Goal: Task Accomplishment & Management: Use online tool/utility

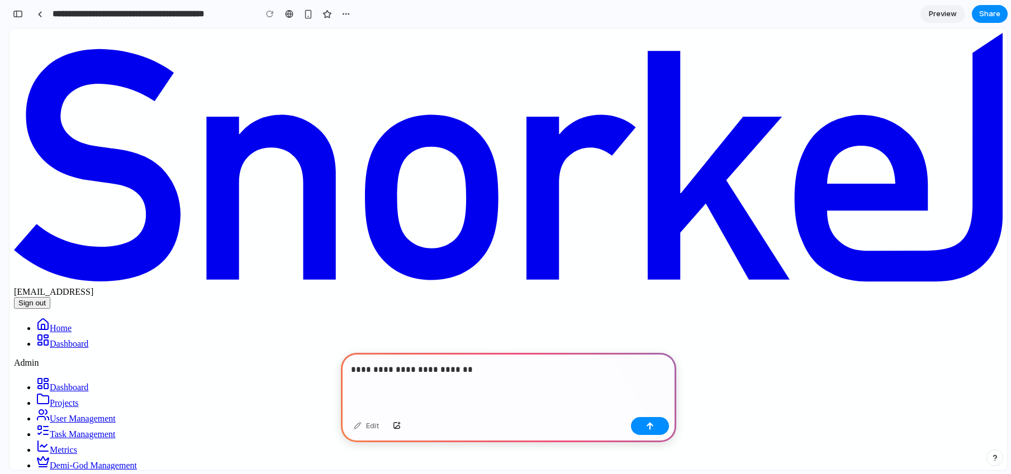
click at [506, 373] on div "**********" at bounding box center [508, 383] width 335 height 60
click at [19, 17] on div "button" at bounding box center [18, 14] width 10 height 8
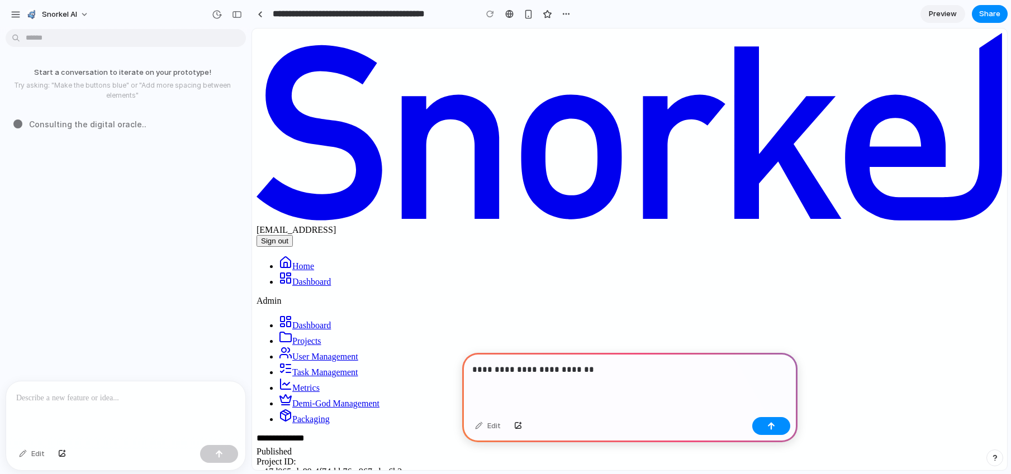
click at [156, 399] on p at bounding box center [125, 398] width 219 height 13
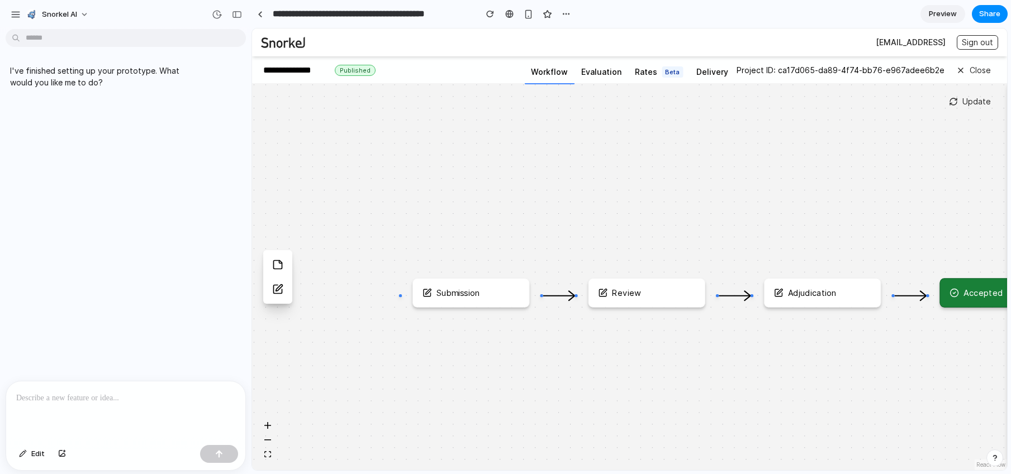
click at [94, 392] on p at bounding box center [125, 398] width 219 height 13
click at [17, 20] on button "button" at bounding box center [15, 14] width 17 height 17
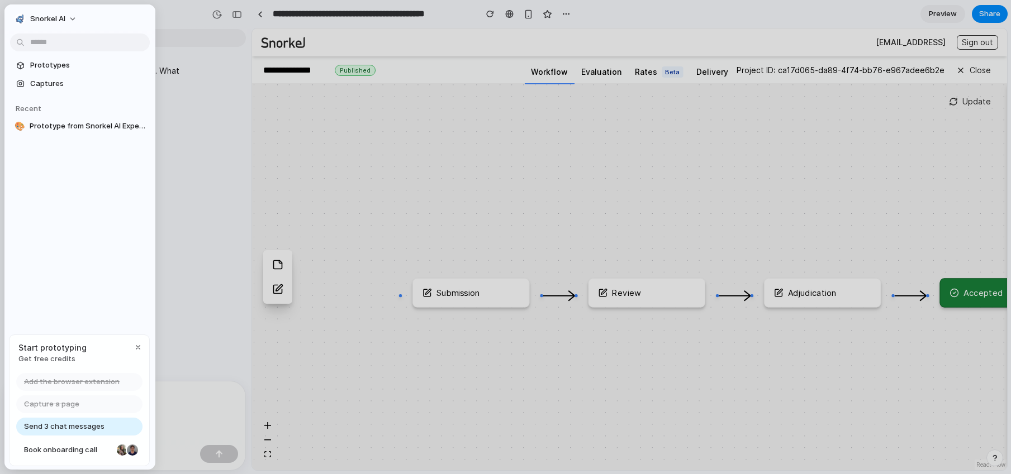
click at [52, 351] on span "Start prototyping" at bounding box center [52, 348] width 68 height 12
click at [208, 265] on div at bounding box center [505, 237] width 1011 height 474
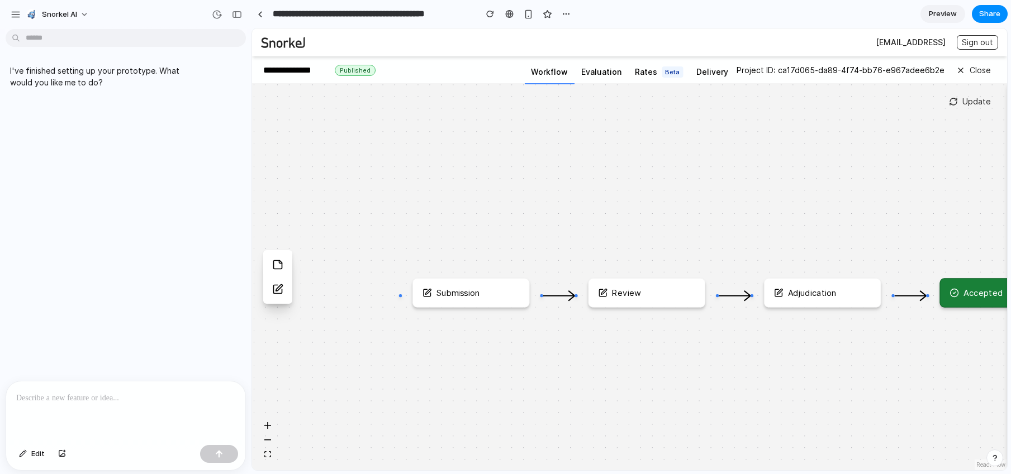
drag, startPoint x: 774, startPoint y: 351, endPoint x: 644, endPoint y: 329, distance: 132.0
click at [644, 329] on div "Submission Review Adjudication Accepted" at bounding box center [629, 276] width 755 height 387
drag, startPoint x: 662, startPoint y: 329, endPoint x: 510, endPoint y: 311, distance: 153.0
click at [510, 311] on div "Submission Review Adjudication Accepted" at bounding box center [629, 276] width 755 height 387
click at [607, 201] on div "Submission Review Adjudication Accepted" at bounding box center [629, 276] width 755 height 387
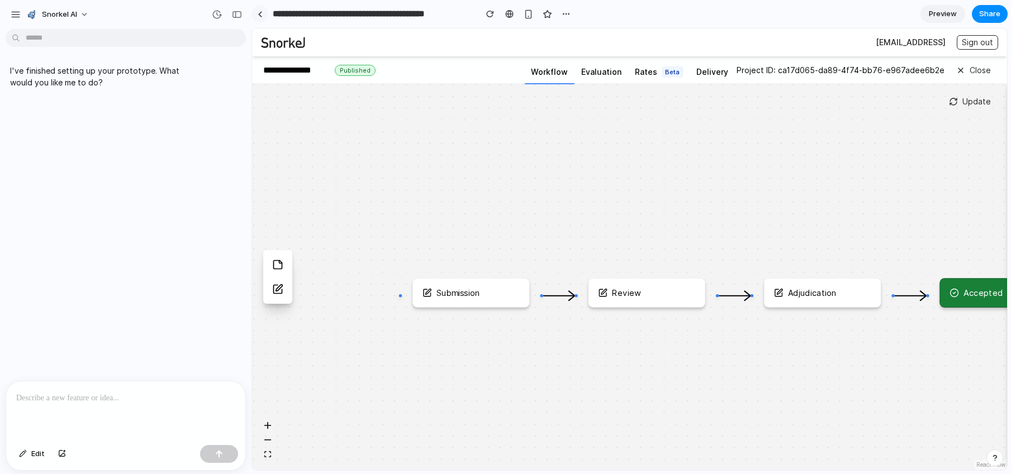
click at [260, 11] on link at bounding box center [259, 14] width 17 height 17
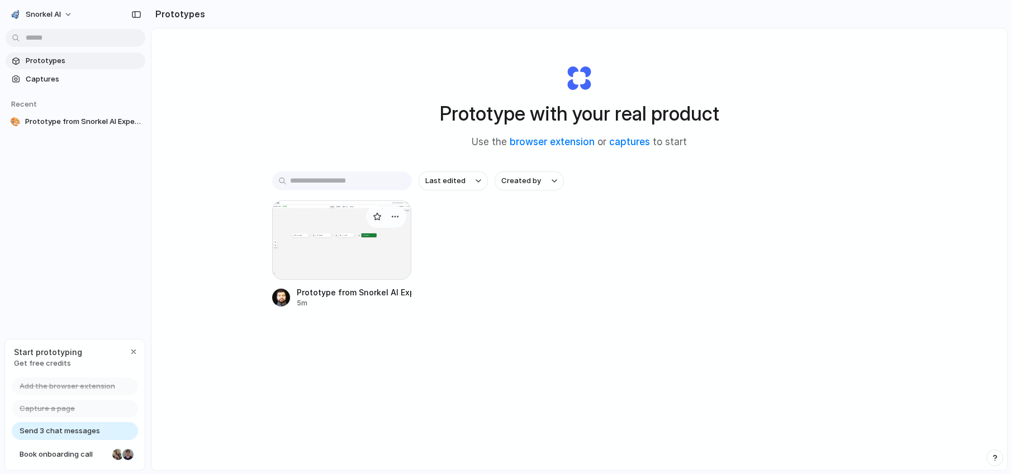
click at [344, 259] on div at bounding box center [342, 240] width 140 height 79
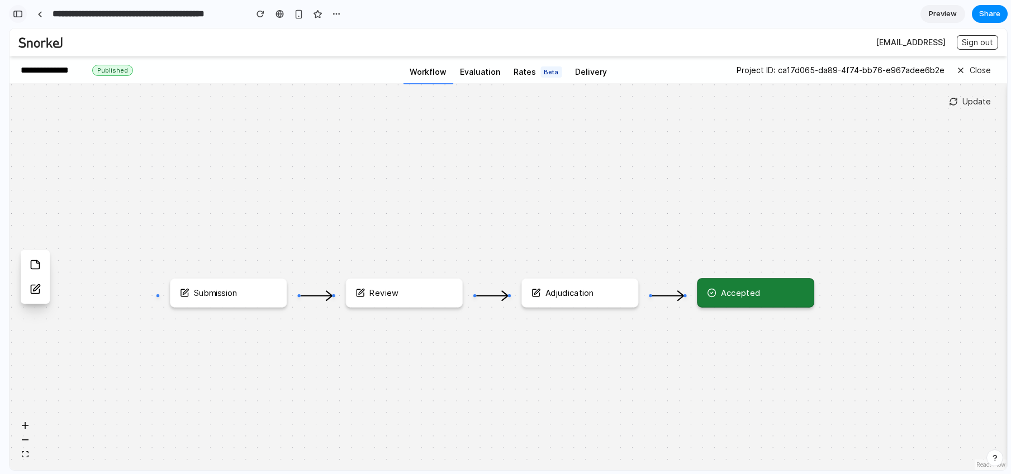
click at [17, 12] on div "button" at bounding box center [18, 14] width 10 height 8
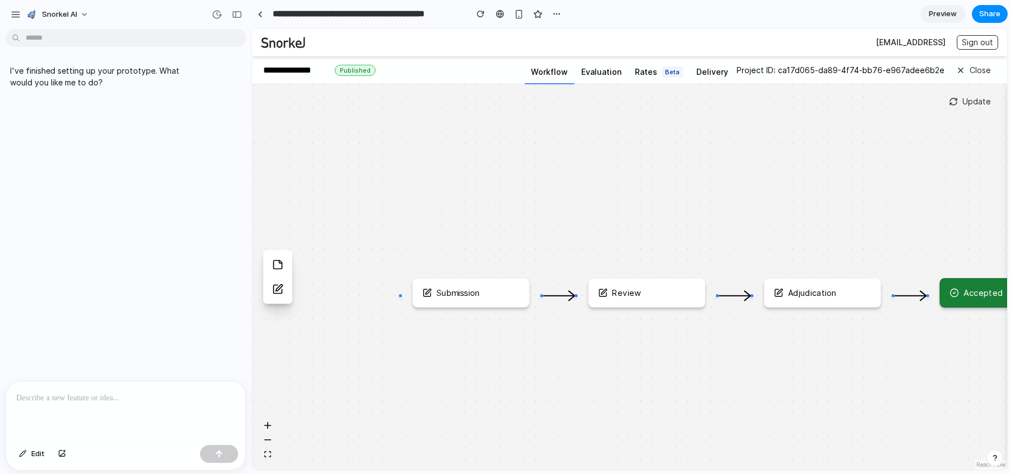
click at [178, 397] on p at bounding box center [125, 398] width 219 height 13
click at [603, 403] on div "Submission Review Adjudication Accepted" at bounding box center [629, 276] width 755 height 387
click at [240, 13] on div "button" at bounding box center [237, 15] width 10 height 8
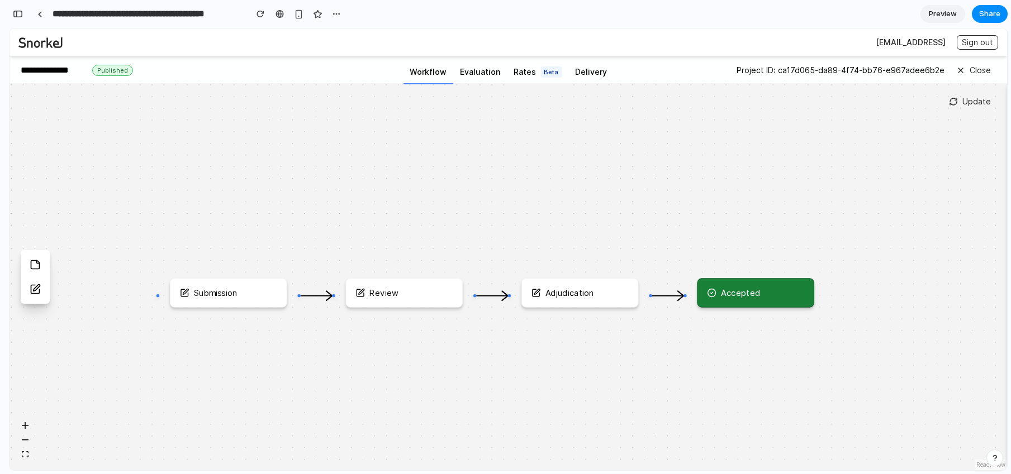
click at [535, 394] on div "Submission Review Adjudication Accepted" at bounding box center [507, 276] width 997 height 387
drag, startPoint x: 579, startPoint y: 373, endPoint x: 410, endPoint y: 284, distance: 191.2
click at [410, 284] on div "Submission Review Adjudication Accepted" at bounding box center [507, 276] width 997 height 387
drag, startPoint x: 481, startPoint y: 206, endPoint x: 359, endPoint y: 218, distance: 122.9
click at [359, 218] on div "Submission Review Adjudication Accepted" at bounding box center [507, 276] width 997 height 387
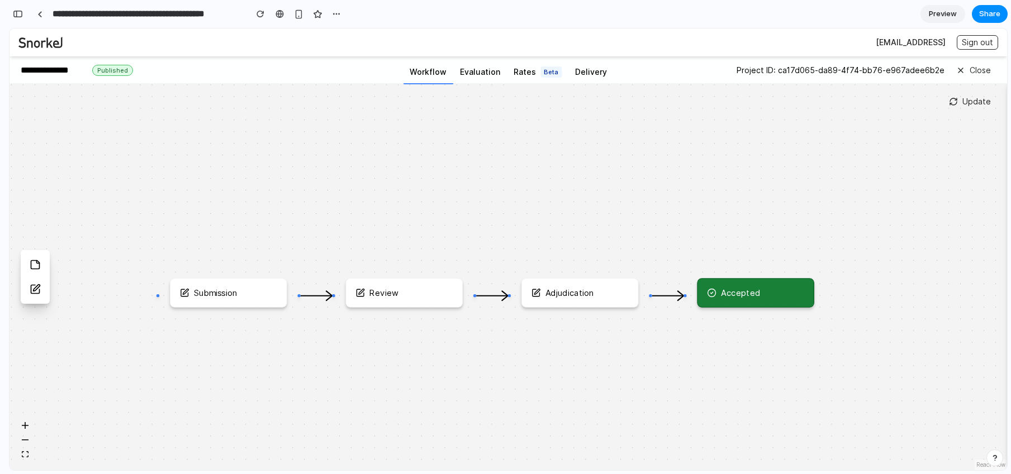
drag, startPoint x: 238, startPoint y: 256, endPoint x: 299, endPoint y: 215, distance: 74.4
click at [299, 215] on div "Submission Review Adjudication Accepted" at bounding box center [507, 276] width 997 height 387
drag, startPoint x: 339, startPoint y: 353, endPoint x: 317, endPoint y: 398, distance: 50.7
click at [317, 398] on div "Submission Review Adjudication Accepted" at bounding box center [507, 276] width 997 height 387
click at [34, 290] on icon at bounding box center [37, 287] width 7 height 7
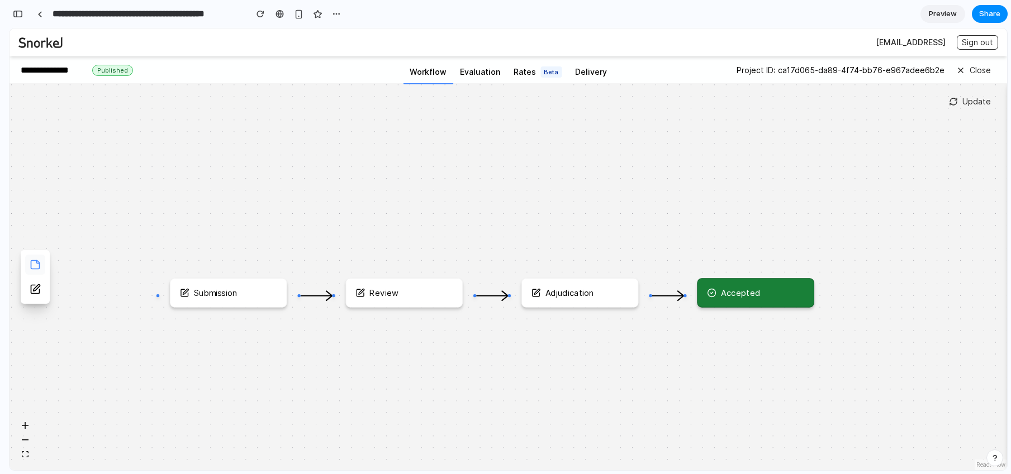
click at [36, 268] on icon at bounding box center [35, 264] width 8 height 8
click at [36, 290] on icon at bounding box center [35, 289] width 11 height 11
click at [958, 103] on icon at bounding box center [953, 101] width 9 height 9
click at [962, 69] on icon at bounding box center [960, 70] width 9 height 9
click at [968, 38] on button "Sign out" at bounding box center [977, 42] width 41 height 15
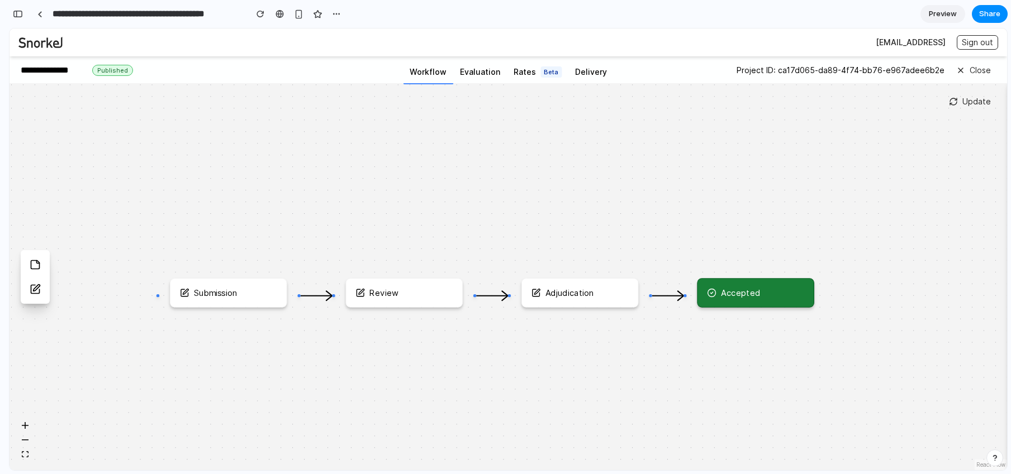
click at [948, 17] on span "Preview" at bounding box center [943, 13] width 28 height 11
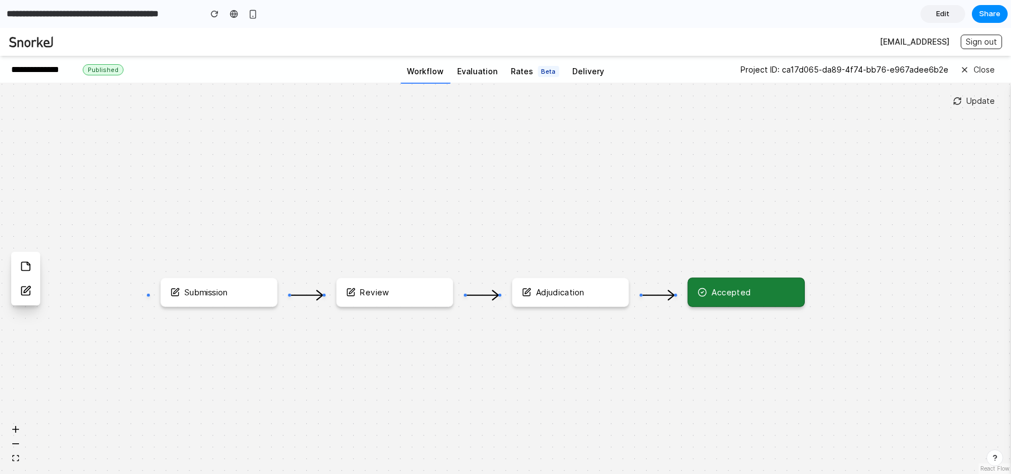
click at [950, 12] on link "Edit" at bounding box center [942, 14] width 45 height 18
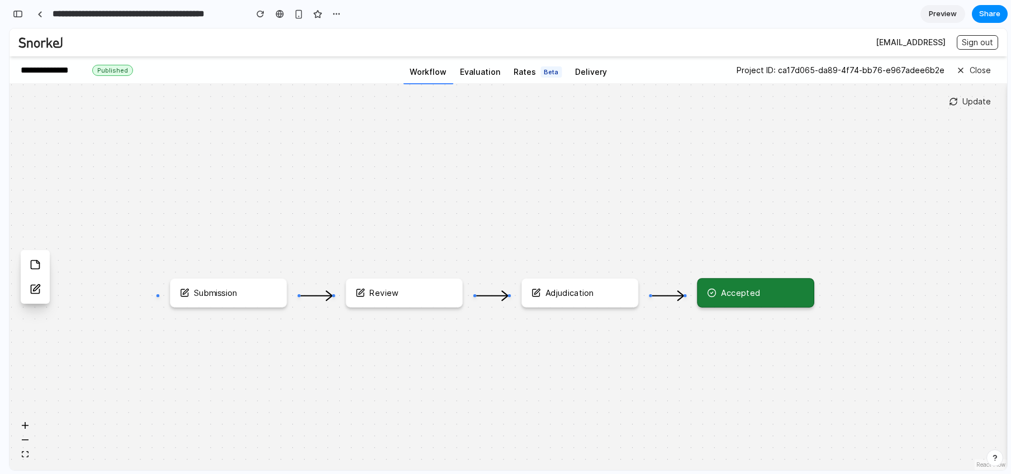
scroll to position [0, 10]
click at [560, 300] on div "Adjudication" at bounding box center [579, 292] width 117 height 29
click at [563, 297] on div "Adjudication" at bounding box center [569, 292] width 49 height 9
click at [429, 302] on div "Review" at bounding box center [403, 292] width 117 height 29
click at [234, 297] on div "Submission" at bounding box center [216, 292] width 44 height 9
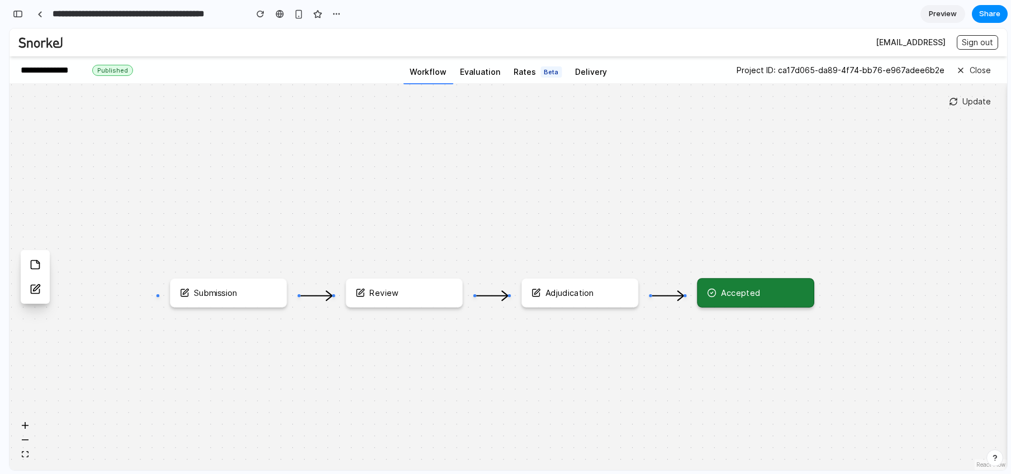
drag, startPoint x: 334, startPoint y: 297, endPoint x: 321, endPoint y: 322, distance: 28.5
click at [321, 322] on div "Submission Review Adjudication Accepted" at bounding box center [507, 276] width 997 height 387
drag, startPoint x: 333, startPoint y: 297, endPoint x: 316, endPoint y: 321, distance: 29.6
click at [316, 322] on div "Submission Review Adjudication Accepted" at bounding box center [507, 276] width 997 height 387
click at [305, 296] on icon at bounding box center [317, 296] width 32 height 0
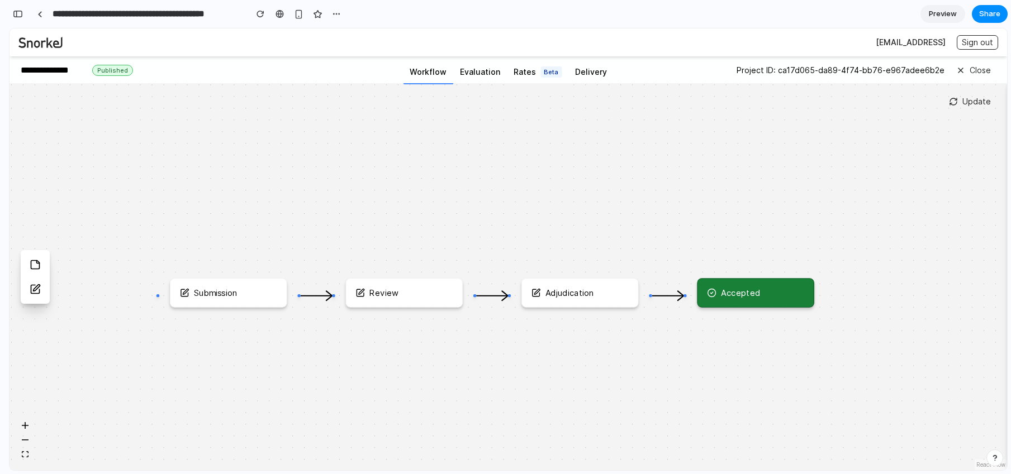
drag, startPoint x: 334, startPoint y: 296, endPoint x: 325, endPoint y: 258, distance: 39.6
click at [325, 258] on div "Submission Review Adjudication Accepted" at bounding box center [507, 276] width 997 height 387
drag, startPoint x: 158, startPoint y: 297, endPoint x: 131, endPoint y: 251, distance: 53.1
click at [137, 250] on div "Submission Review Adjudication Accepted" at bounding box center [507, 276] width 997 height 387
click at [36, 267] on icon at bounding box center [35, 264] width 11 height 11
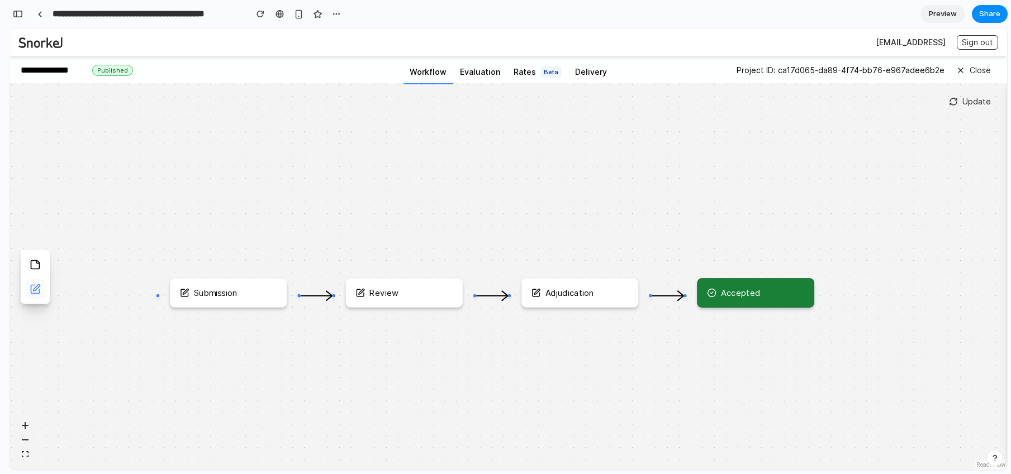
click at [34, 286] on icon at bounding box center [35, 289] width 11 height 11
click at [27, 441] on button "button" at bounding box center [25, 440] width 15 height 15
click at [27, 438] on button "button" at bounding box center [25, 440] width 15 height 15
click at [26, 427] on icon "button" at bounding box center [25, 425] width 7 height 7
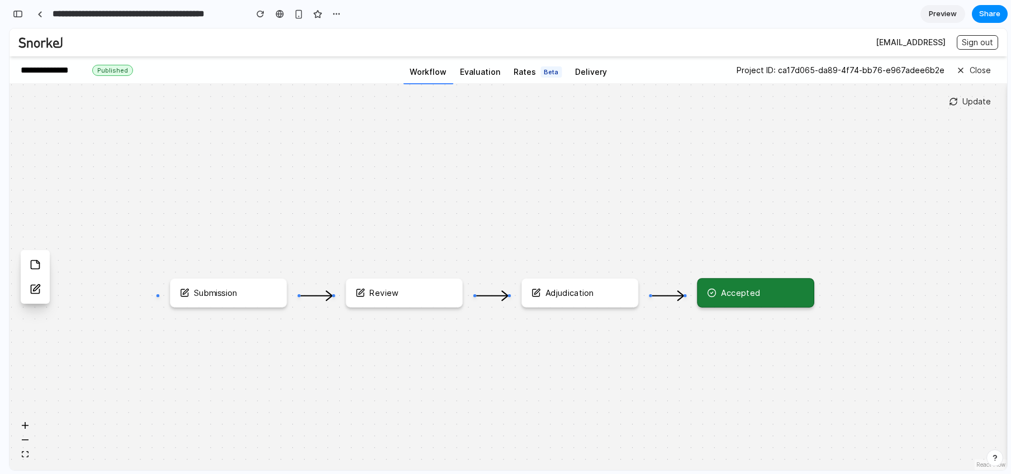
click at [26, 427] on icon "button" at bounding box center [25, 425] width 7 height 7
click at [300, 198] on div "Submission Review Adjudication Accepted" at bounding box center [507, 276] width 997 height 387
click at [574, 291] on div "Adjudication" at bounding box center [569, 292] width 49 height 9
click at [437, 292] on div "Review" at bounding box center [403, 292] width 97 height 9
click at [253, 292] on div "Submission" at bounding box center [228, 292] width 97 height 9
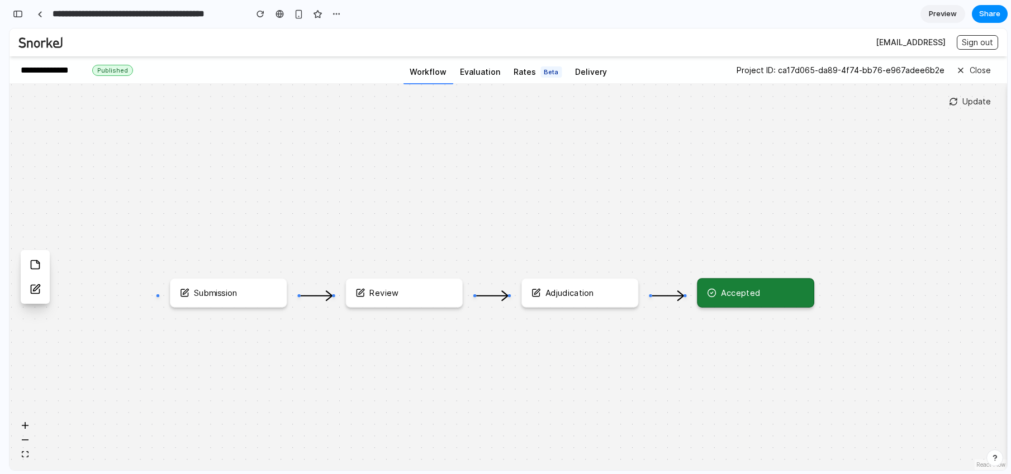
click at [481, 77] on button "Evaluation" at bounding box center [480, 74] width 54 height 20
click at [524, 73] on span "Rates" at bounding box center [525, 72] width 22 height 9
click at [602, 74] on button "Delivery" at bounding box center [590, 74] width 45 height 20
click at [280, 16] on div at bounding box center [279, 13] width 8 height 9
click at [332, 13] on div "button" at bounding box center [336, 13] width 9 height 9
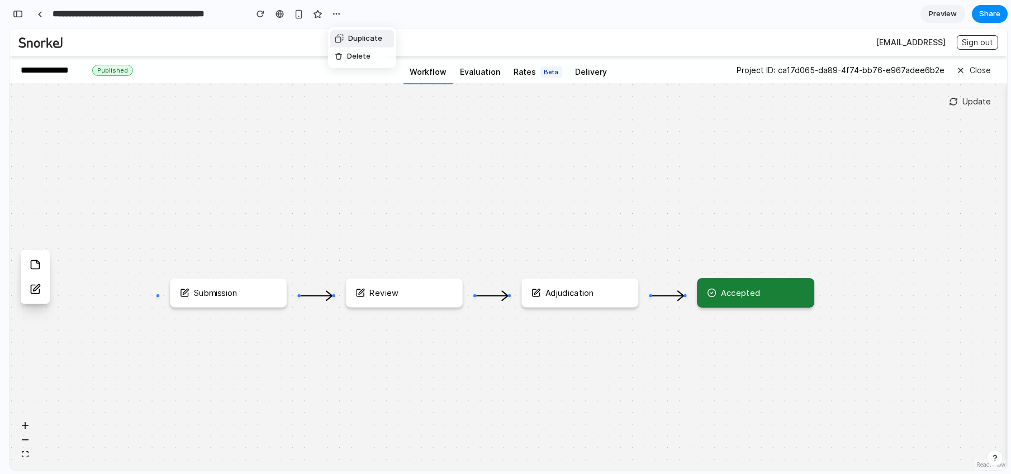
click at [305, 100] on div "Duplicate Delete" at bounding box center [505, 237] width 1011 height 474
click at [37, 13] on div at bounding box center [39, 14] width 5 height 6
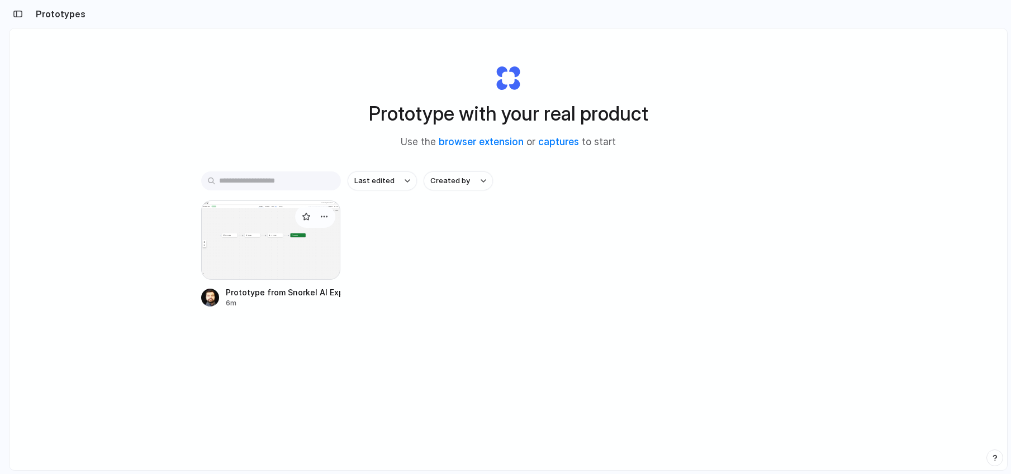
click at [327, 269] on div at bounding box center [271, 240] width 140 height 79
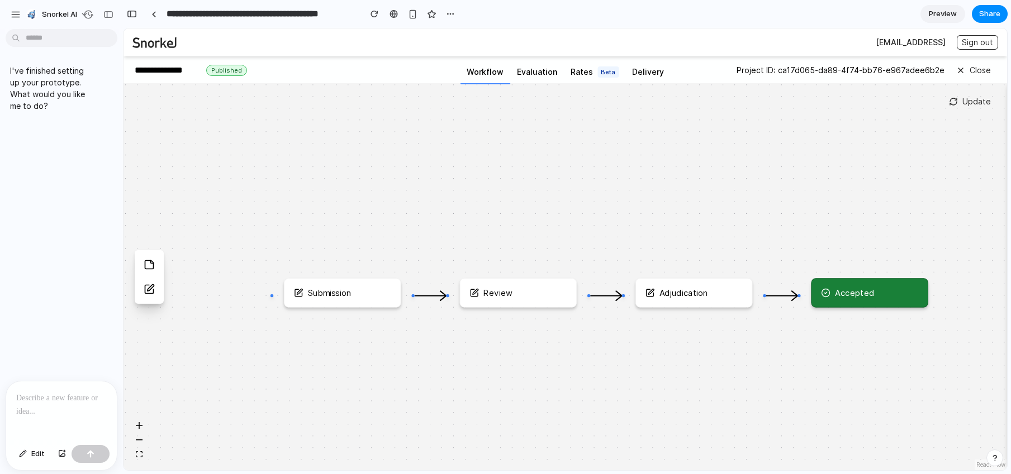
click at [6, 99] on div at bounding box center [5, 237] width 10 height 474
click at [28, 135] on div "I've finished setting up your prototype. What would you like me to do?" at bounding box center [58, 208] width 116 height 348
click at [105, 14] on div "button" at bounding box center [108, 15] width 10 height 8
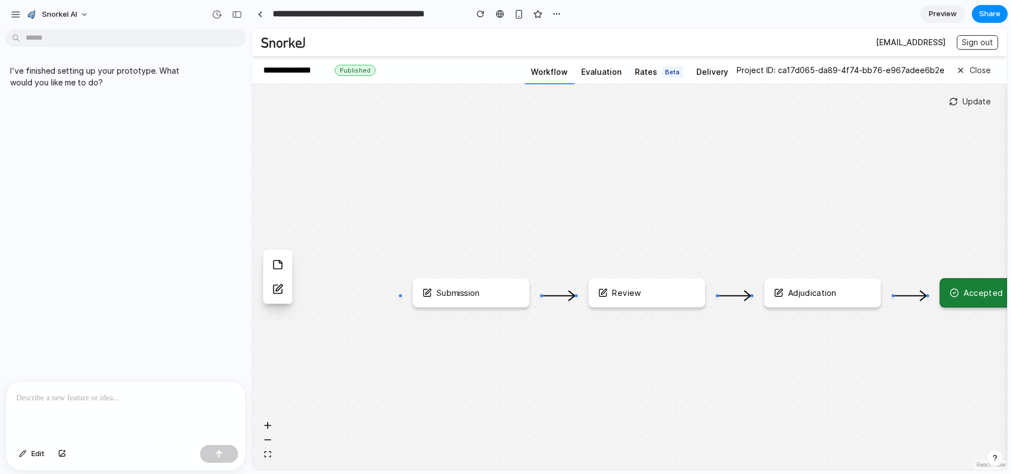
click at [150, 397] on p at bounding box center [125, 398] width 219 height 13
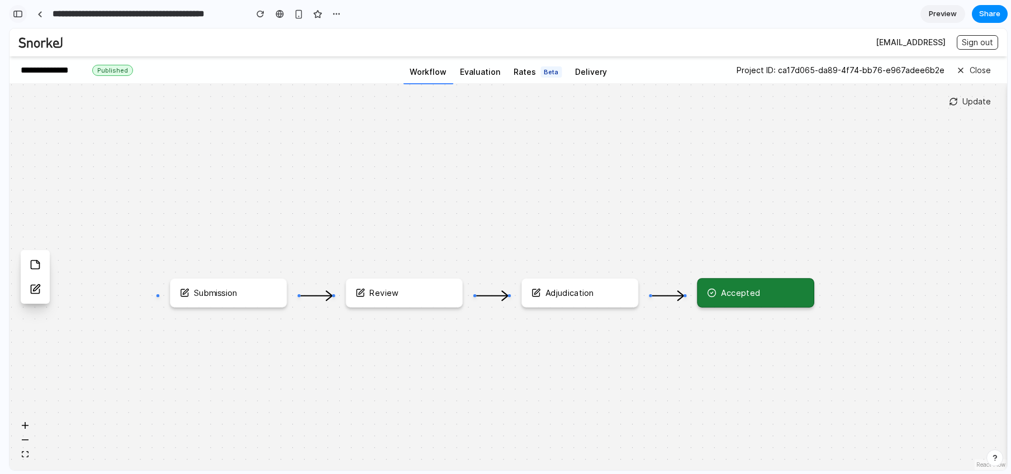
click at [20, 12] on div "button" at bounding box center [18, 14] width 10 height 8
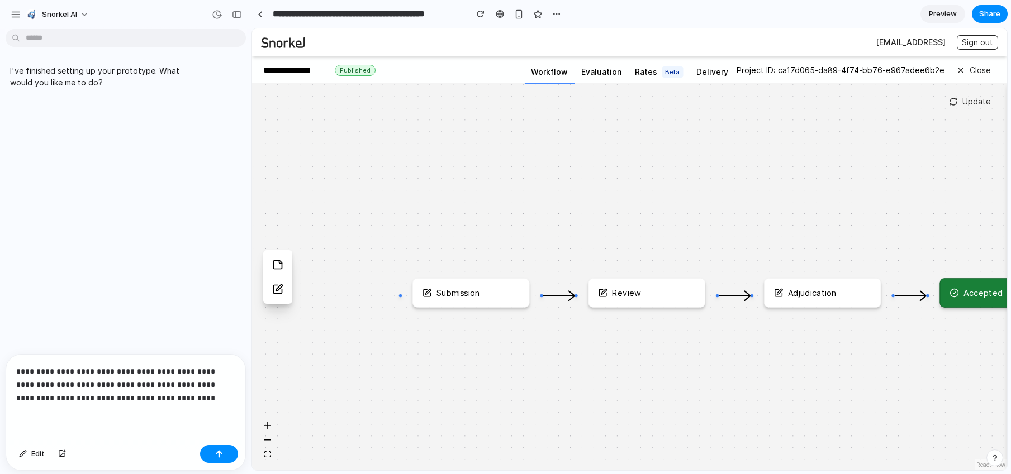
click at [188, 393] on p "**********" at bounding box center [123, 385] width 215 height 40
drag, startPoint x: 193, startPoint y: 394, endPoint x: 156, endPoint y: 380, distance: 40.0
click at [156, 380] on p "**********" at bounding box center [123, 385] width 215 height 40
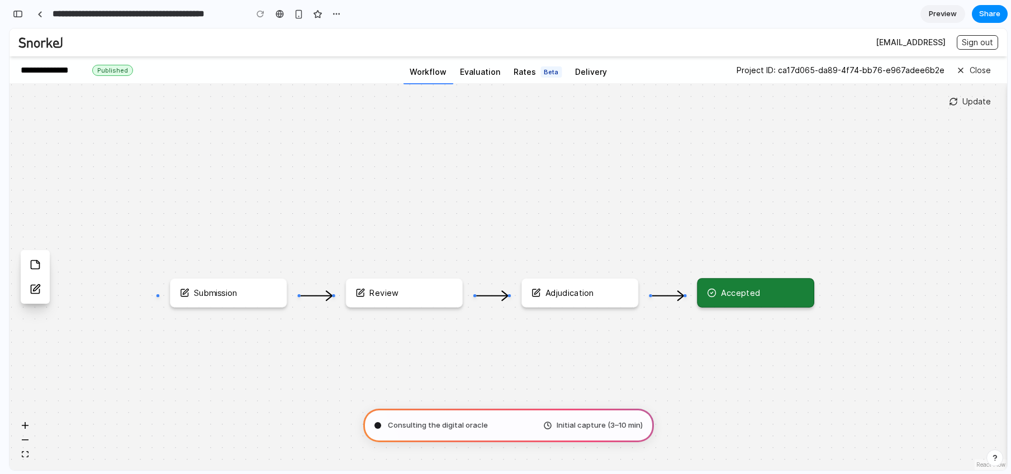
type input "**********"
click at [490, 429] on div "Evaluating the request .. Initial capture (3–10 min)" at bounding box center [508, 426] width 291 height 34
click at [20, 12] on div "button" at bounding box center [18, 14] width 10 height 8
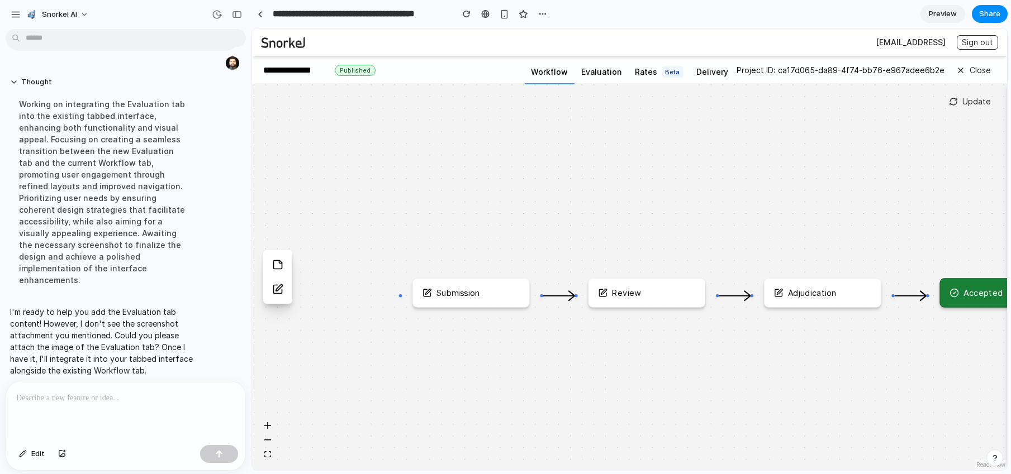
scroll to position [0, 0]
click at [171, 405] on div at bounding box center [125, 411] width 239 height 59
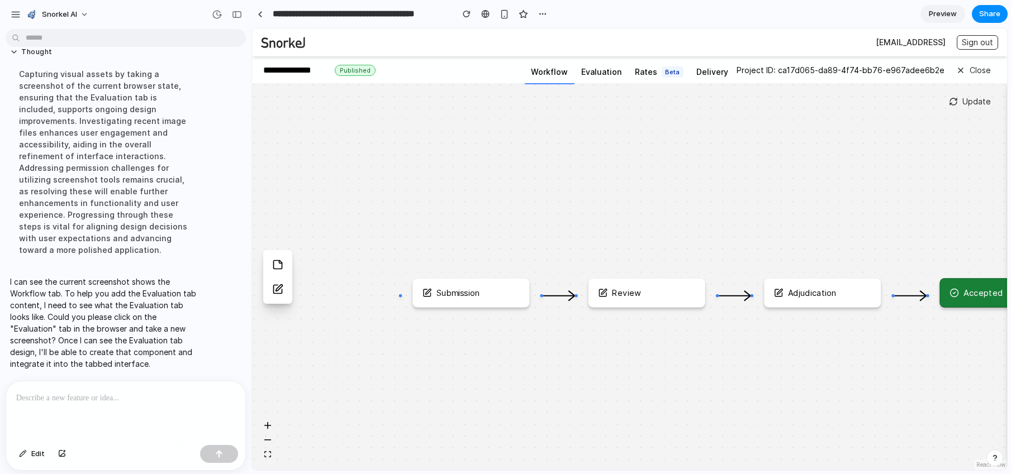
click at [604, 74] on button "Evaluation" at bounding box center [601, 74] width 54 height 20
click at [602, 72] on button "Evaluation" at bounding box center [601, 74] width 54 height 20
click at [657, 74] on button "Rates Beta" at bounding box center [658, 74] width 61 height 22
click at [711, 78] on button "Delivery" at bounding box center [712, 74] width 45 height 20
drag, startPoint x: 690, startPoint y: 239, endPoint x: 550, endPoint y: 237, distance: 139.2
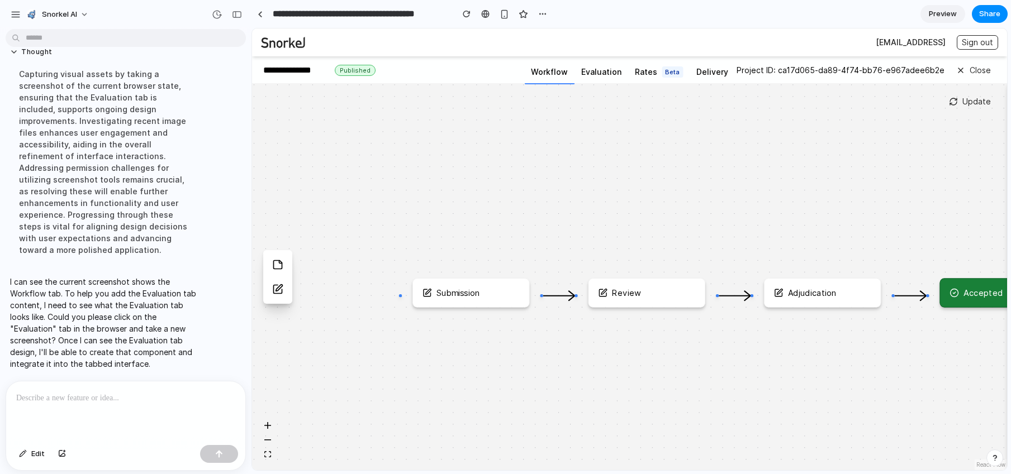
click at [550, 237] on div "Submission Review Adjudication Accepted" at bounding box center [629, 276] width 755 height 387
drag, startPoint x: 736, startPoint y: 225, endPoint x: 629, endPoint y: 217, distance: 107.0
click at [629, 217] on div "Submission Review Adjudication Accepted" at bounding box center [629, 276] width 755 height 387
click at [147, 392] on p at bounding box center [123, 398] width 215 height 13
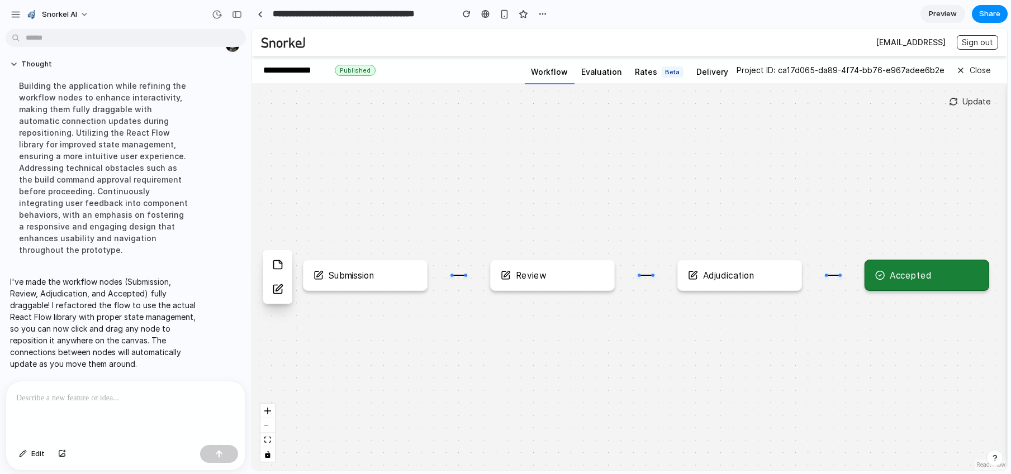
drag, startPoint x: 570, startPoint y: 215, endPoint x: 586, endPoint y: 213, distance: 16.2
click at [586, 213] on div "Submission Review Adjudication Accepted" at bounding box center [629, 276] width 755 height 387
click at [466, 277] on div "Submission Review Adjudication Accepted" at bounding box center [629, 276] width 755 height 387
drag, startPoint x: 465, startPoint y: 275, endPoint x: 478, endPoint y: 311, distance: 38.0
click at [478, 311] on div "Submission Review Adjudication Accepted" at bounding box center [629, 276] width 755 height 387
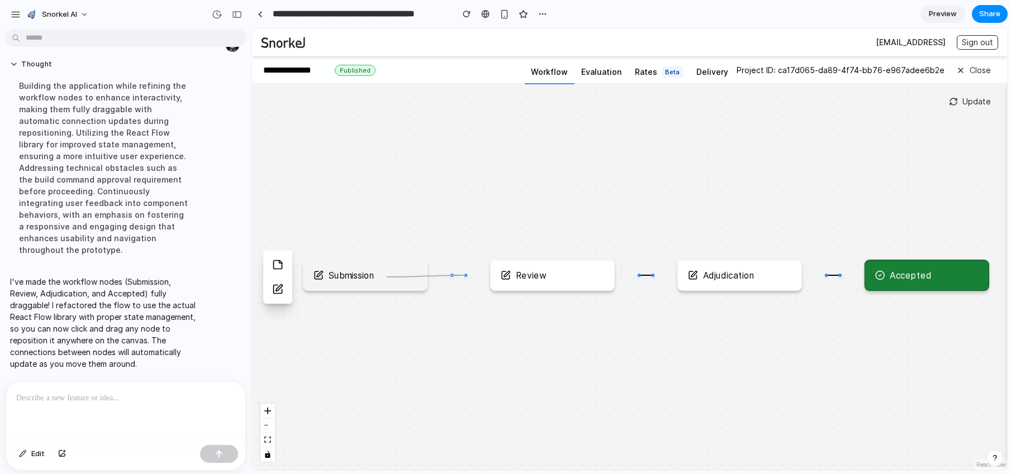
drag, startPoint x: 466, startPoint y: 274, endPoint x: 387, endPoint y: 277, distance: 79.4
click at [387, 277] on div "Submission Review Adjudication Accepted" at bounding box center [537, 476] width 843 height 432
drag, startPoint x: 465, startPoint y: 276, endPoint x: 582, endPoint y: 270, distance: 116.9
click at [582, 270] on div "Review" at bounding box center [552, 275] width 125 height 31
click at [586, 276] on div "Review" at bounding box center [552, 275] width 103 height 10
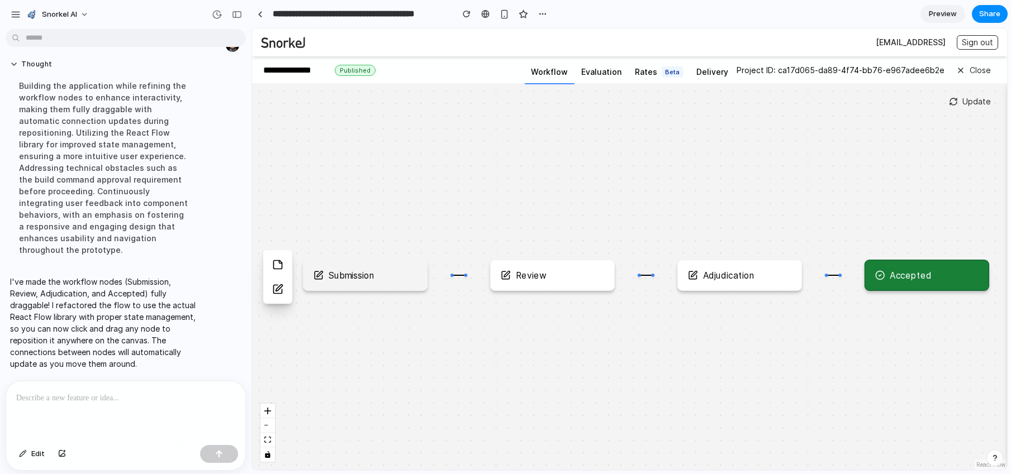
click at [392, 277] on div "Submission" at bounding box center [364, 275] width 103 height 10
click at [728, 285] on div "Adjudication" at bounding box center [739, 275] width 125 height 31
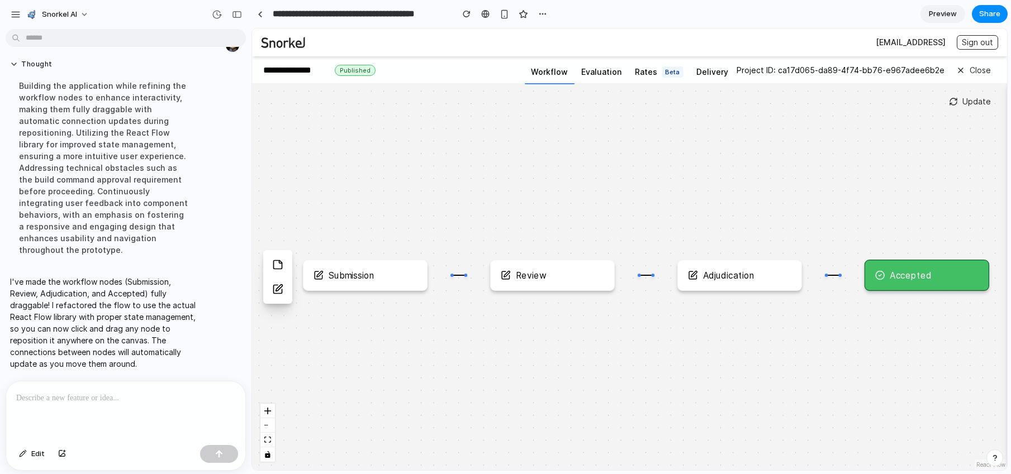
click at [896, 266] on div "Accepted" at bounding box center [926, 275] width 125 height 31
click at [849, 209] on div "Submission Review Adjudication Accepted" at bounding box center [629, 276] width 755 height 387
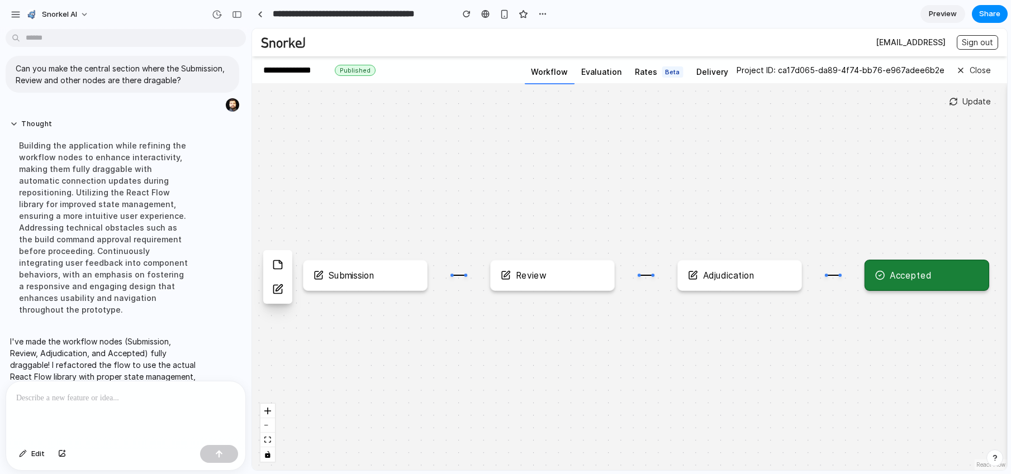
scroll to position [493, 0]
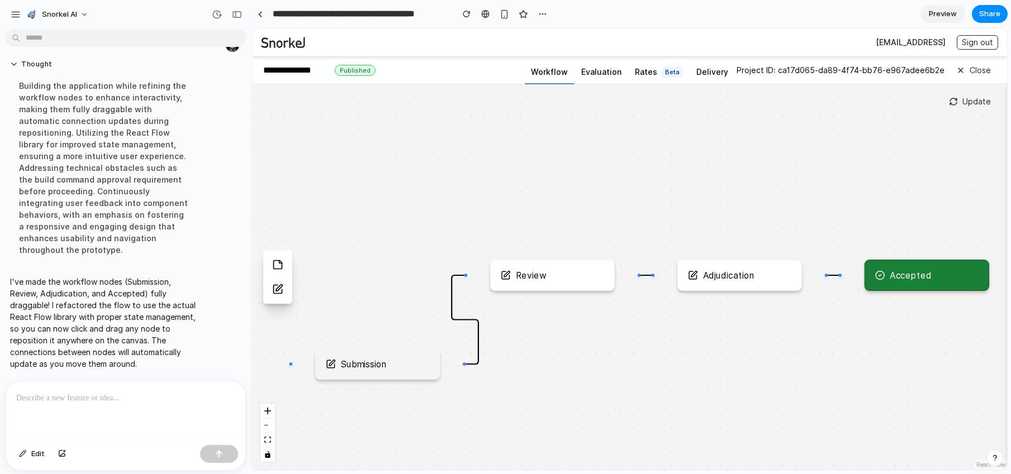
drag, startPoint x: 384, startPoint y: 279, endPoint x: 397, endPoint y: 369, distance: 90.8
click at [397, 369] on div "Submission" at bounding box center [377, 364] width 125 height 31
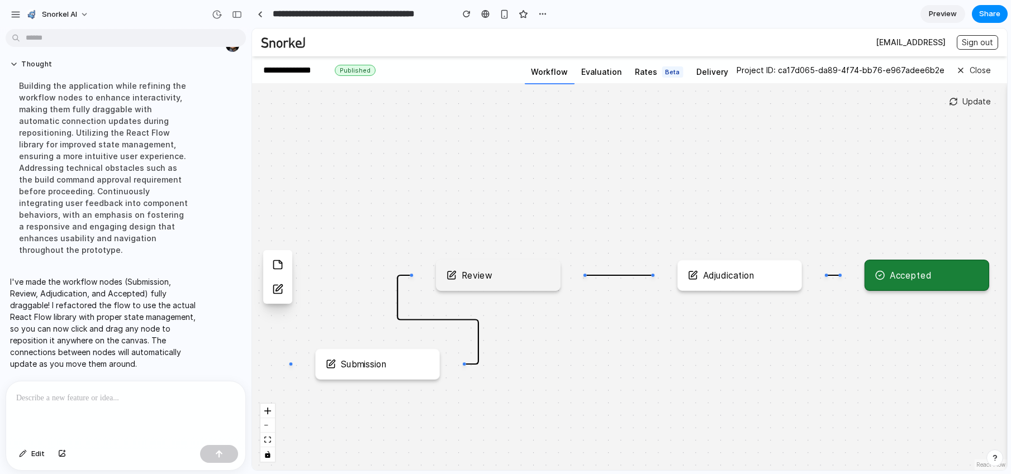
drag, startPoint x: 535, startPoint y: 278, endPoint x: 481, endPoint y: 275, distance: 54.2
click at [481, 275] on div "Review" at bounding box center [477, 275] width 31 height 10
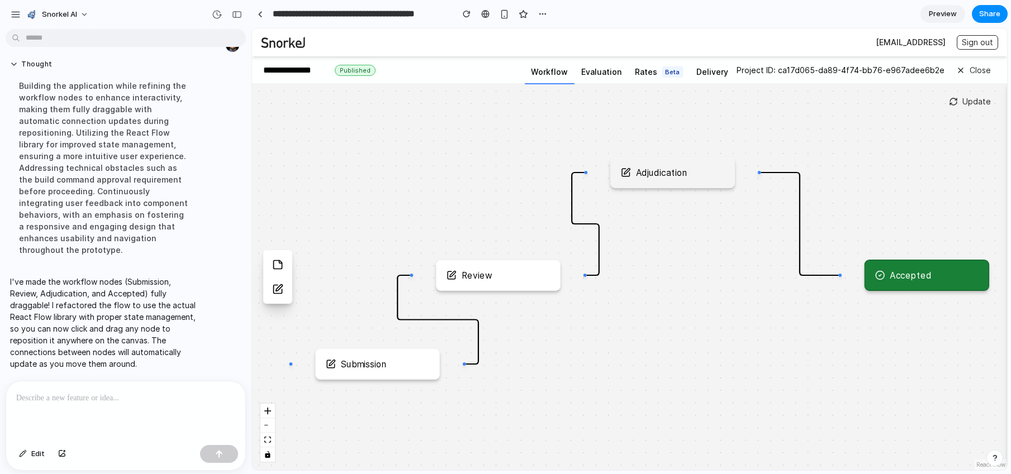
drag, startPoint x: 739, startPoint y: 270, endPoint x: 671, endPoint y: 165, distance: 125.7
click at [671, 165] on div "Adjudication" at bounding box center [672, 172] width 125 height 31
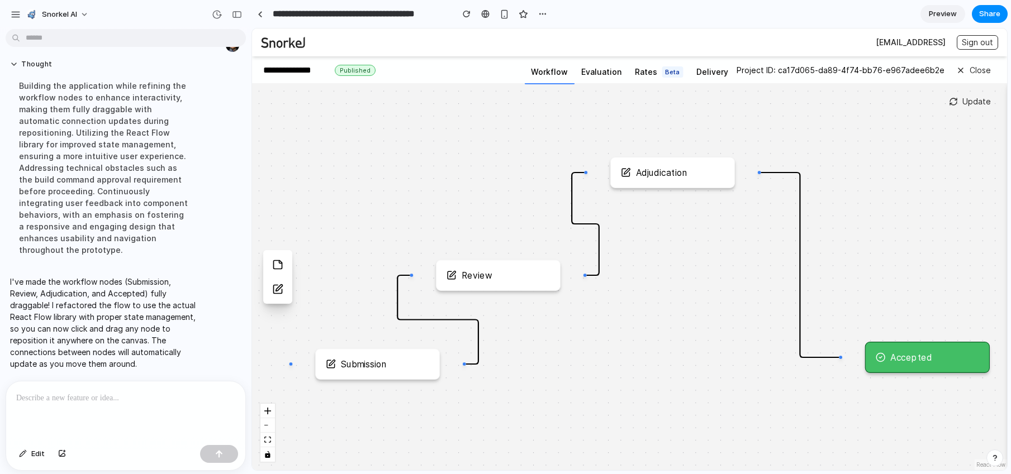
drag, startPoint x: 904, startPoint y: 272, endPoint x: 903, endPoint y: 350, distance: 78.8
click at [903, 350] on div "Accepted" at bounding box center [927, 357] width 125 height 31
click at [896, 351] on div "Accepted" at bounding box center [926, 357] width 125 height 31
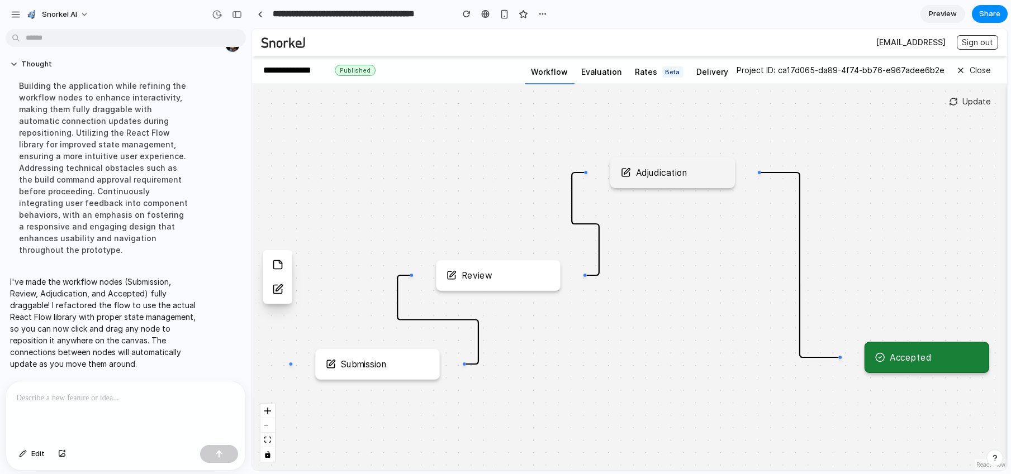
click at [655, 173] on div "Adjudication" at bounding box center [662, 173] width 52 height 10
click at [501, 276] on div "Review" at bounding box center [497, 275] width 103 height 10
click at [416, 365] on div "Submission" at bounding box center [377, 364] width 103 height 10
click at [277, 290] on icon at bounding box center [279, 287] width 7 height 7
click at [278, 266] on icon at bounding box center [277, 264] width 11 height 11
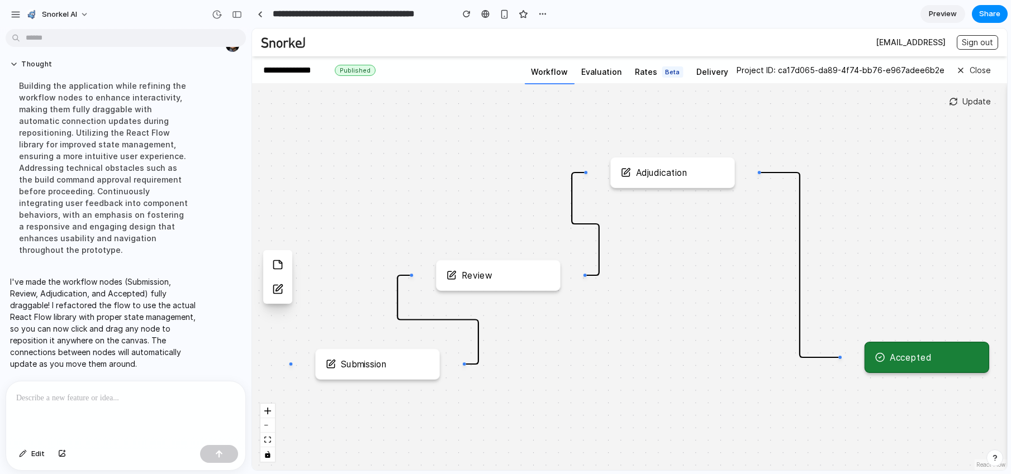
click at [363, 247] on div "Submission Review Adjudication Accepted" at bounding box center [629, 276] width 755 height 387
click at [649, 73] on span "Rates" at bounding box center [646, 72] width 22 height 9
click at [581, 72] on button "Evaluation" at bounding box center [601, 74] width 54 height 20
click at [648, 75] on span "Rates" at bounding box center [646, 72] width 22 height 9
click at [692, 74] on button "Delivery" at bounding box center [712, 74] width 45 height 20
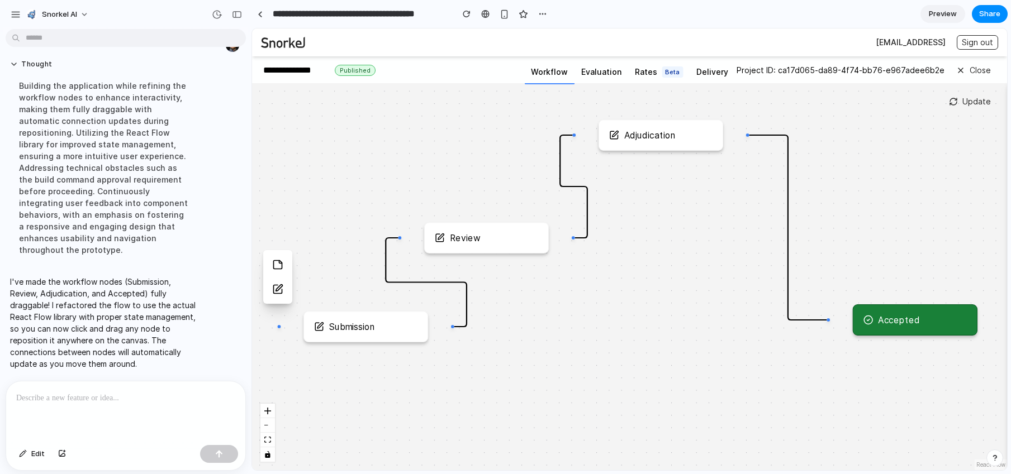
drag, startPoint x: 499, startPoint y: 221, endPoint x: 487, endPoint y: 183, distance: 39.2
click at [487, 183] on div "Submission Review Adjudication Accepted" at bounding box center [629, 276] width 755 height 387
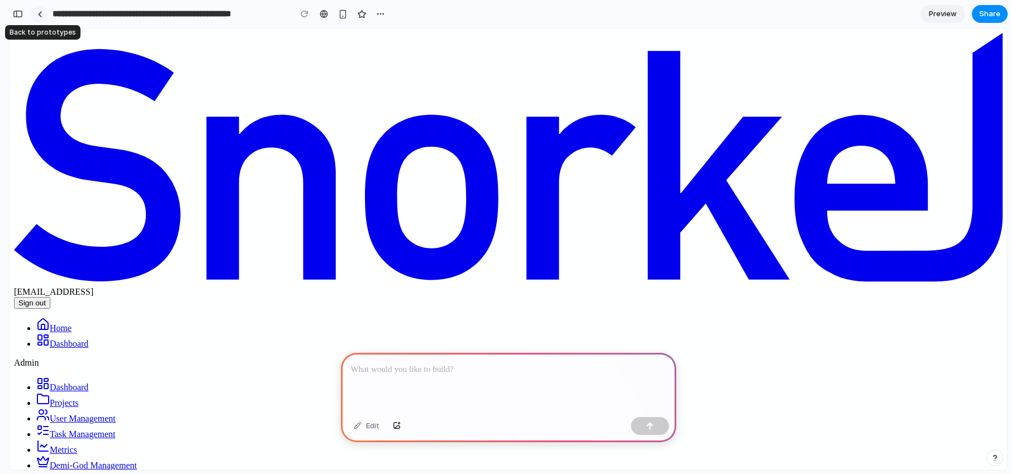
click at [43, 17] on link at bounding box center [39, 14] width 17 height 17
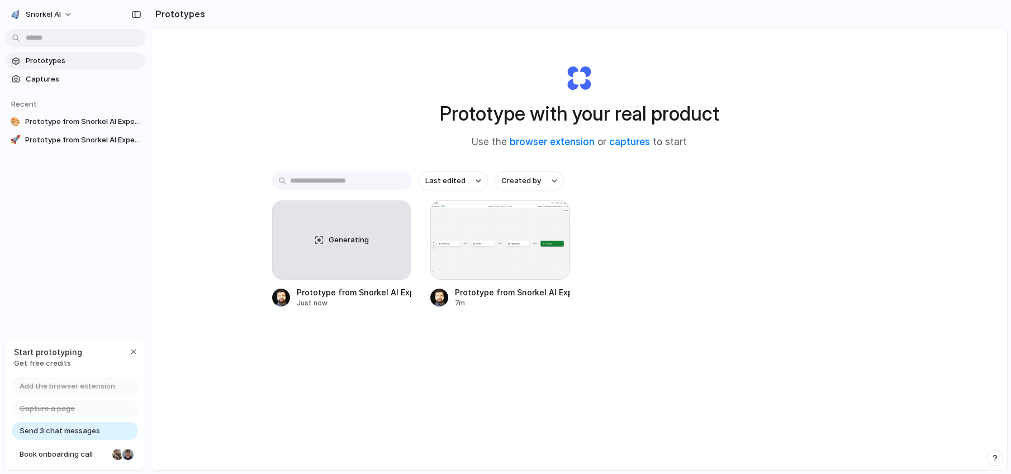
drag, startPoint x: 73, startPoint y: 143, endPoint x: 86, endPoint y: 98, distance: 46.7
click at [86, 98] on section "Recent 🎨 Prototype from Snorkel AI Experts Portal - Evaluation 🚀 Prototype from…" at bounding box center [75, 118] width 151 height 61
click at [132, 349] on div "button" at bounding box center [133, 352] width 9 height 9
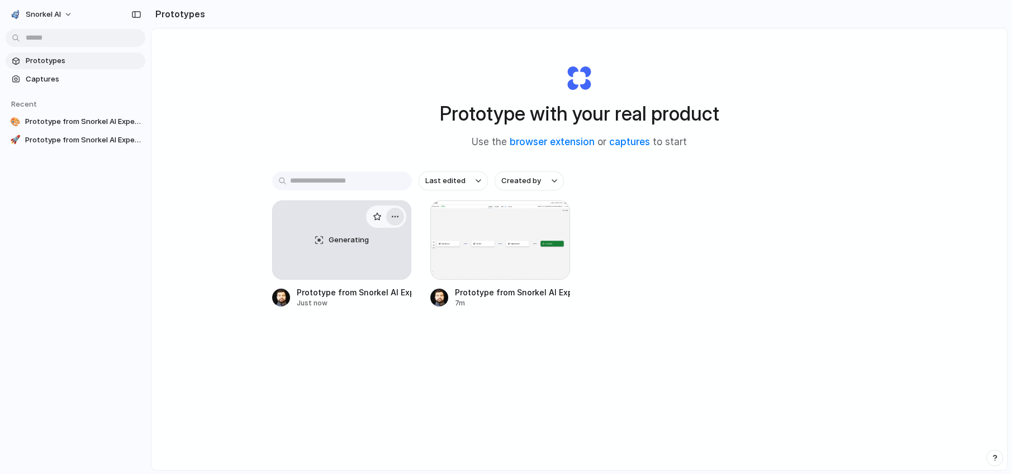
click at [394, 217] on div "button" at bounding box center [395, 216] width 9 height 9
click at [438, 396] on div "Open in new tab Rename Copy link Delete" at bounding box center [505, 237] width 1011 height 474
click at [40, 81] on span "Captures" at bounding box center [83, 79] width 115 height 11
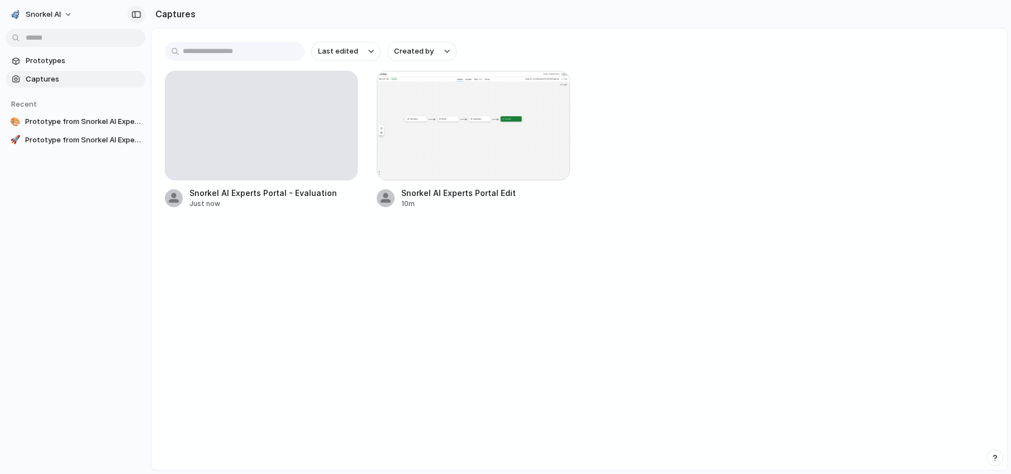
click at [140, 17] on div "button" at bounding box center [136, 15] width 10 height 8
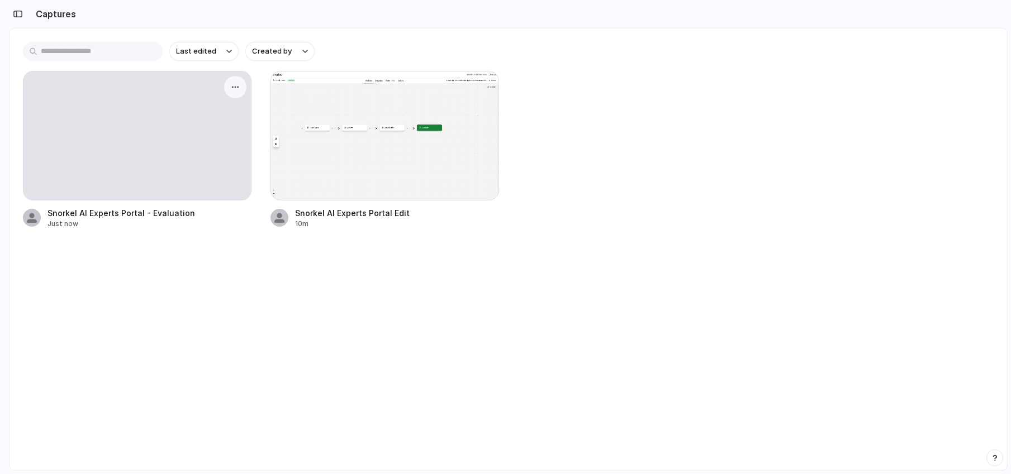
click at [199, 143] on div at bounding box center [136, 136] width 227 height 129
click at [399, 160] on div at bounding box center [384, 136] width 229 height 130
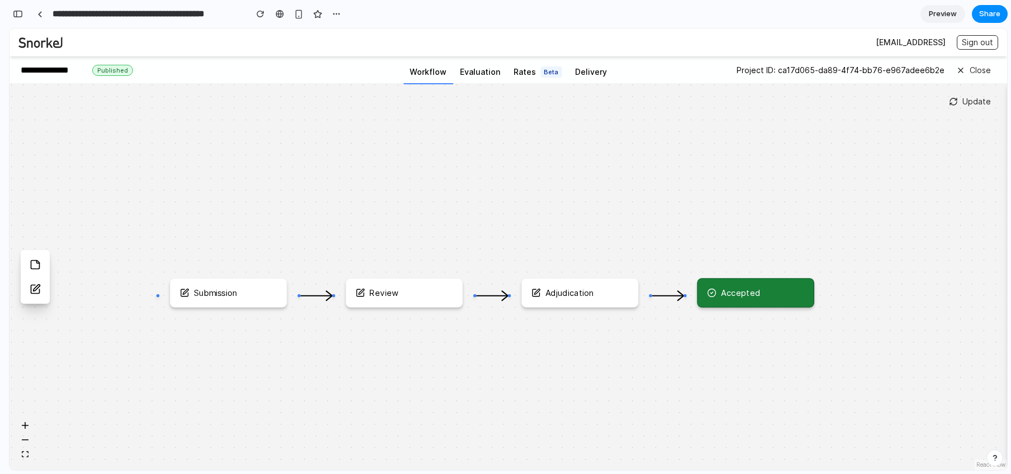
drag, startPoint x: 406, startPoint y: 220, endPoint x: 513, endPoint y: 196, distance: 109.3
click at [513, 196] on div "Submission Review Adjudication Accepted" at bounding box center [507, 276] width 997 height 387
